Goal: Understand process/instructions

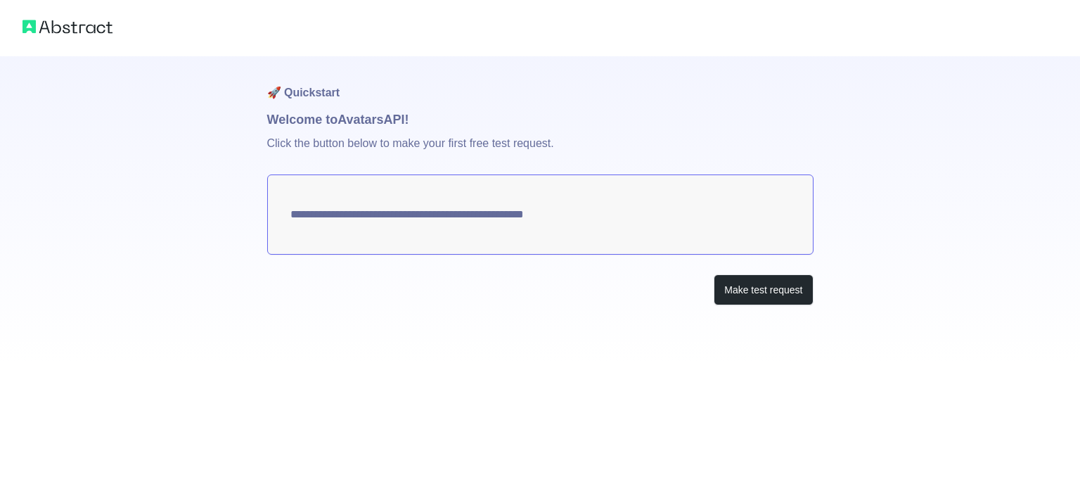
click at [490, 193] on textarea "**********" at bounding box center [540, 214] width 547 height 80
click at [751, 292] on button "Make test request" at bounding box center [763, 290] width 99 height 32
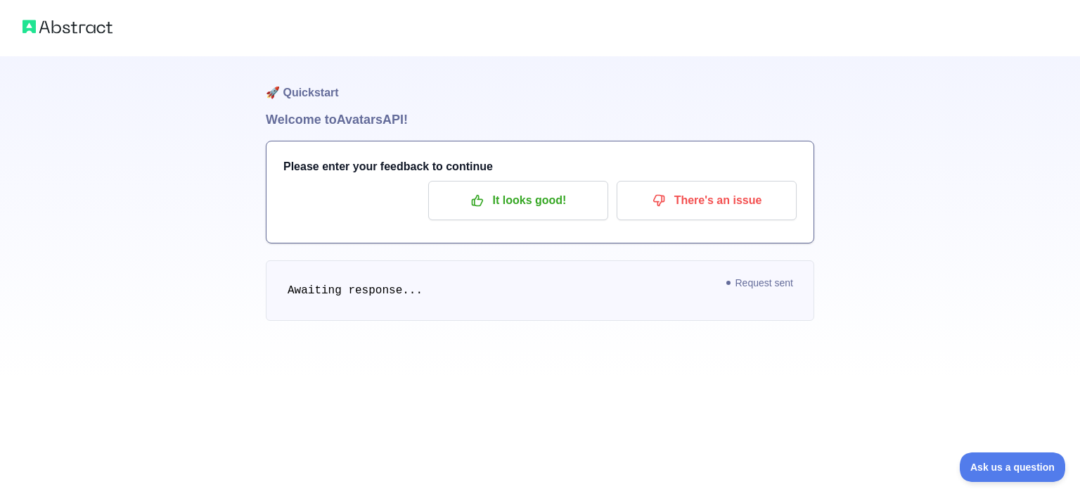
click at [376, 168] on h3 "Please enter your feedback to continue" at bounding box center [540, 166] width 514 height 17
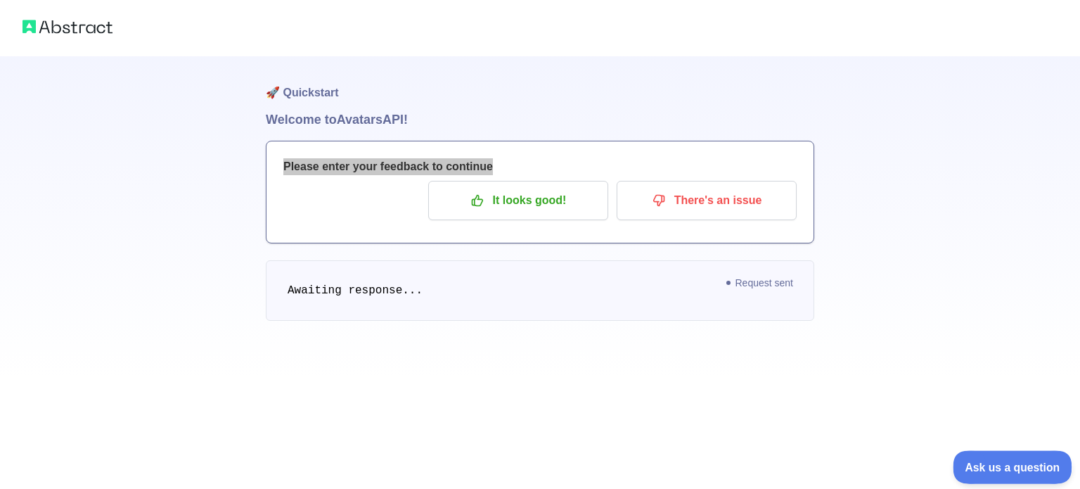
click at [1009, 462] on span "Ask us a question" at bounding box center [1006, 465] width 106 height 10
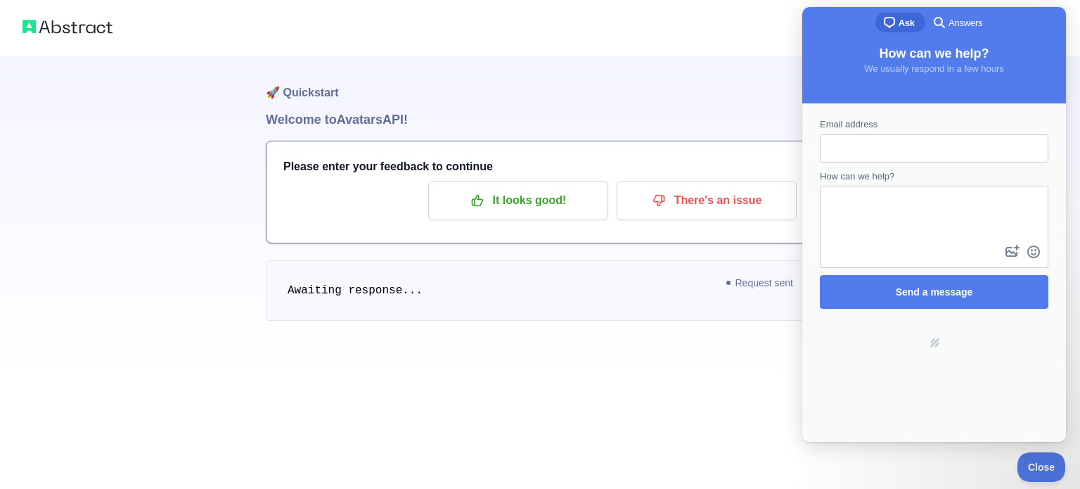
click at [625, 45] on div at bounding box center [540, 28] width 1080 height 56
click at [616, 154] on div "Please enter your feedback to continue It looks good! There's an issue" at bounding box center [540, 191] width 547 height 101
click at [682, 339] on div "🚀 Quickstart Welcome to Avatars API! Please enter your feedback to continue It …" at bounding box center [540, 216] width 549 height 321
drag, startPoint x: 380, startPoint y: 284, endPoint x: 367, endPoint y: 283, distance: 12.7
click at [375, 284] on span "Awaiting response..." at bounding box center [355, 290] width 135 height 13
